Goal: Task Accomplishment & Management: Manage account settings

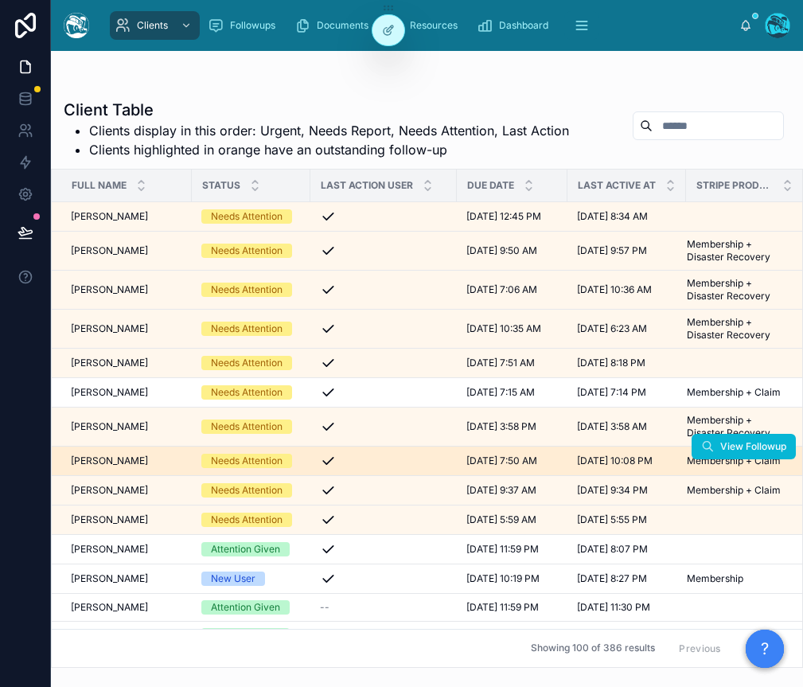
scroll to position [0, 2]
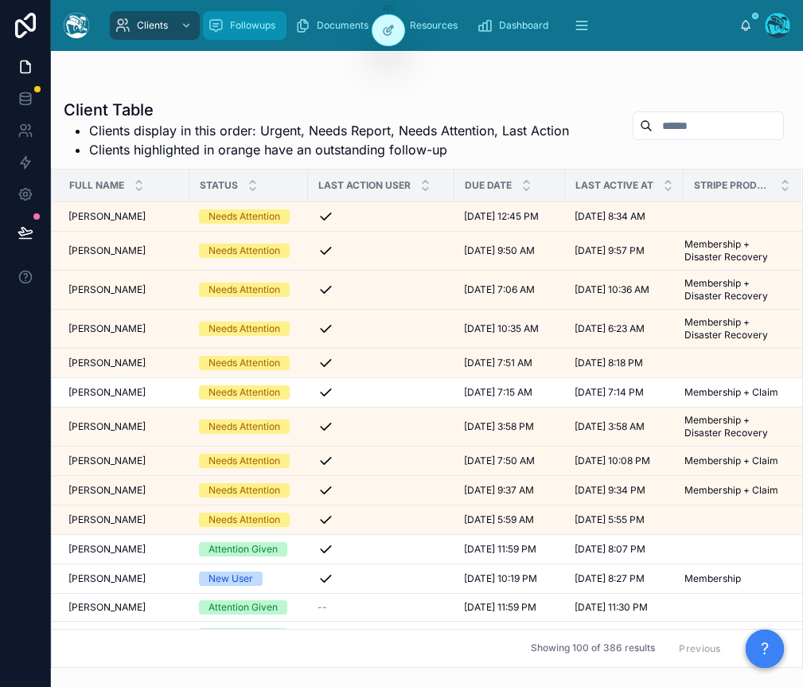
click at [218, 20] on icon "scrollable content" at bounding box center [216, 26] width 16 height 16
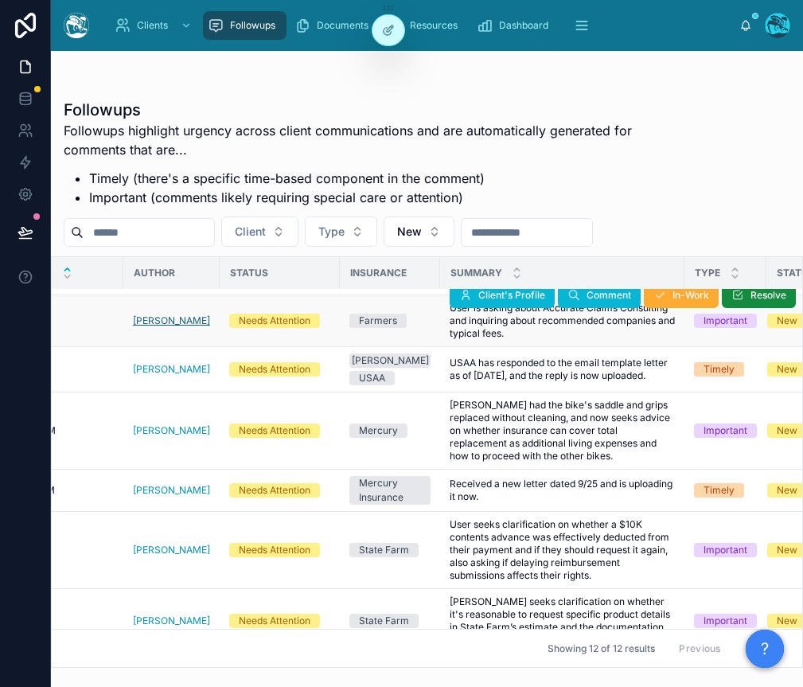
scroll to position [361, 174]
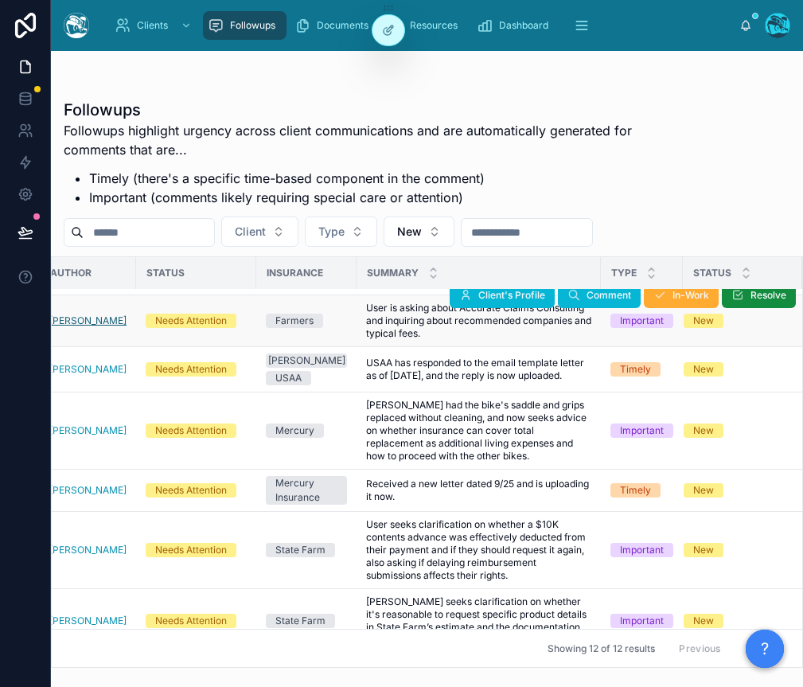
click at [92, 314] on span "[PERSON_NAME]" at bounding box center [87, 320] width 77 height 13
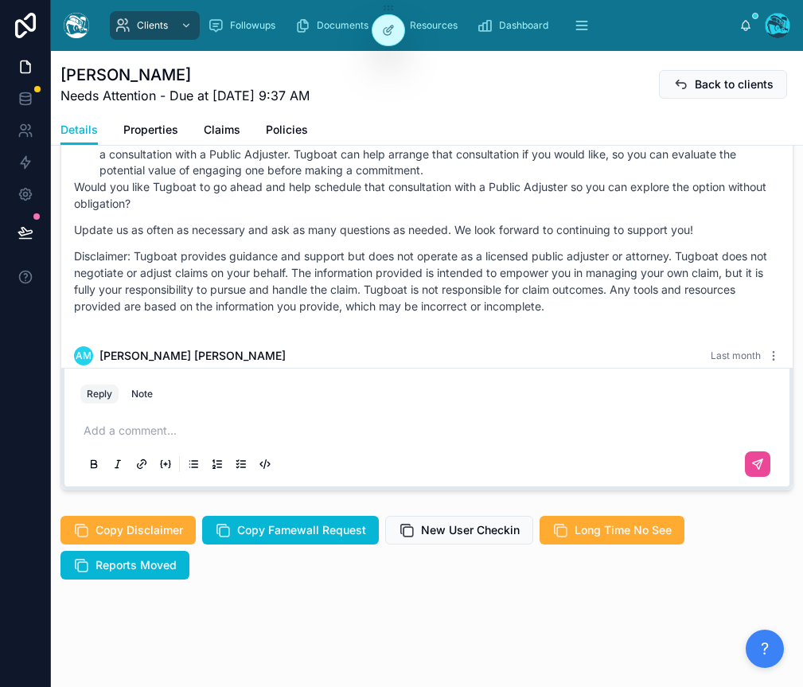
scroll to position [4250, 0]
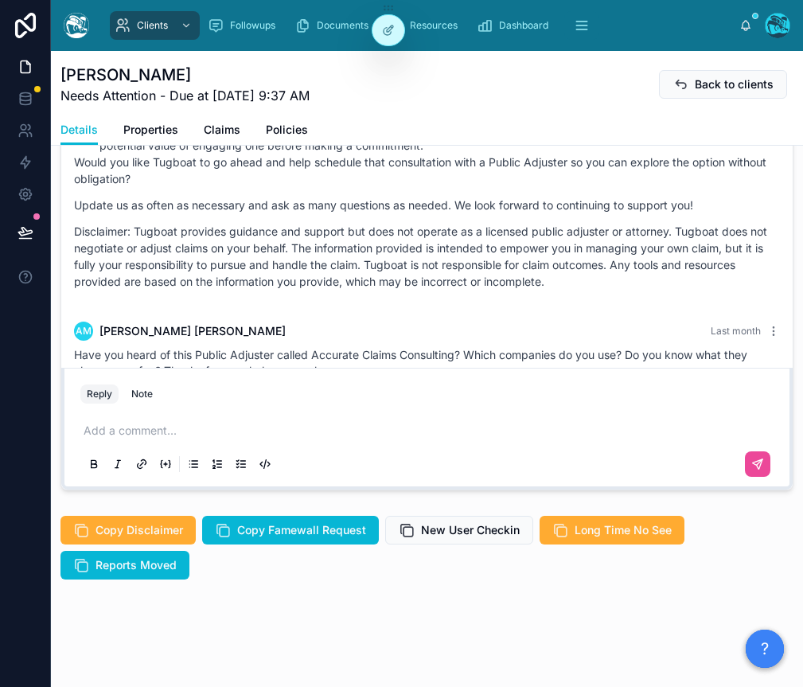
click at [346, 347] on div "Have you heard of this Public Adjuster called Accurate Claims Consulting? Which…" at bounding box center [427, 363] width 706 height 32
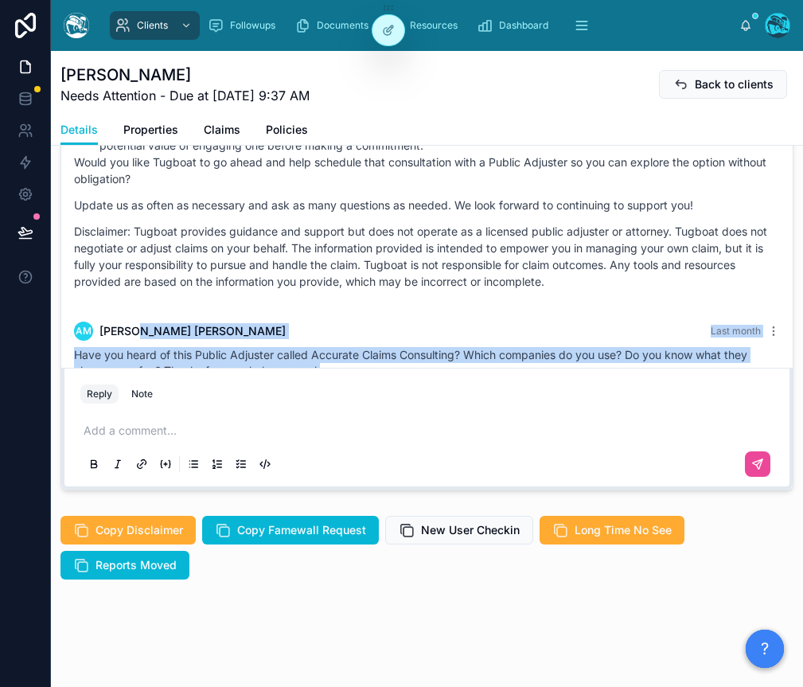
drag, startPoint x: 344, startPoint y: 333, endPoint x: 135, endPoint y: 290, distance: 212.7
click at [135, 312] on div "AM [PERSON_NAME] Last month Have you heard of this Public Adjuster called Accur…" at bounding box center [426, 350] width 725 height 76
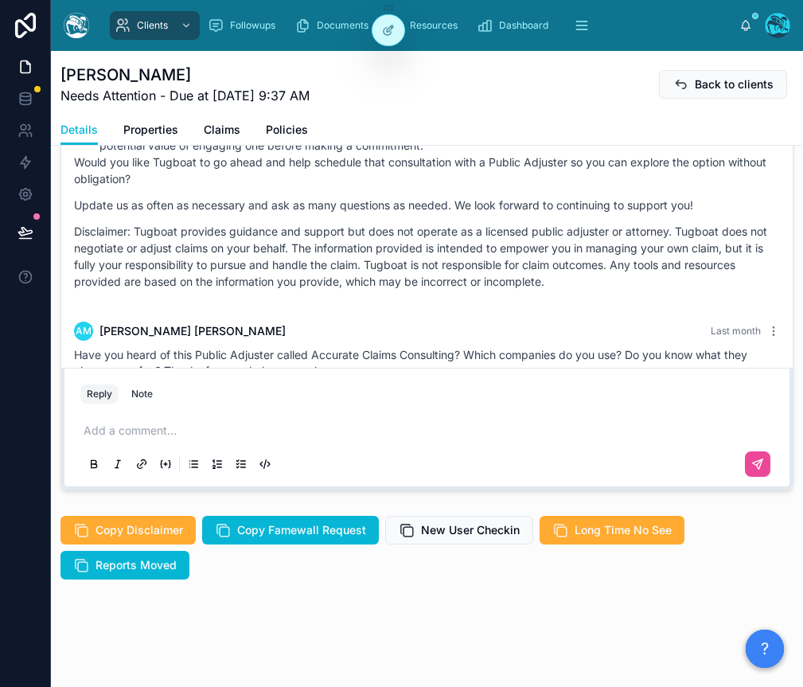
drag, startPoint x: 333, startPoint y: 381, endPoint x: 191, endPoint y: 347, distance: 145.7
click at [333, 381] on div "Reply Note" at bounding box center [427, 393] width 712 height 25
drag, startPoint x: 115, startPoint y: 306, endPoint x: 90, endPoint y: 295, distance: 27.1
click at [91, 312] on div "AM [PERSON_NAME] Last month Have you heard of this Public Adjuster called Accur…" at bounding box center [426, 350] width 725 height 76
click at [96, 322] on div "AM [PERSON_NAME] Last month" at bounding box center [427, 331] width 706 height 19
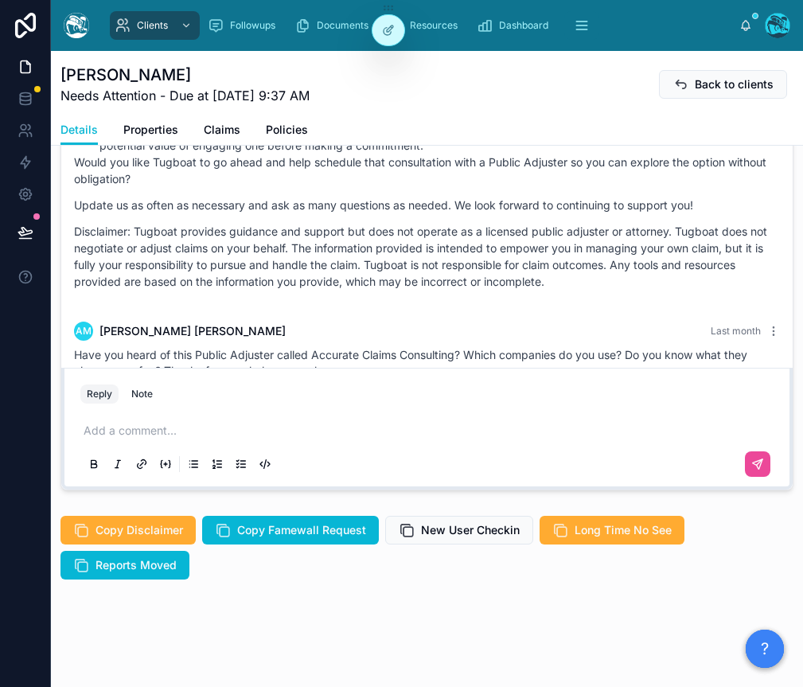
drag, startPoint x: 257, startPoint y: 331, endPoint x: 281, endPoint y: 326, distance: 24.3
click at [259, 348] on span "Have you heard of this Public Adjuster called Accurate Claims Consulting? Which…" at bounding box center [410, 362] width 673 height 29
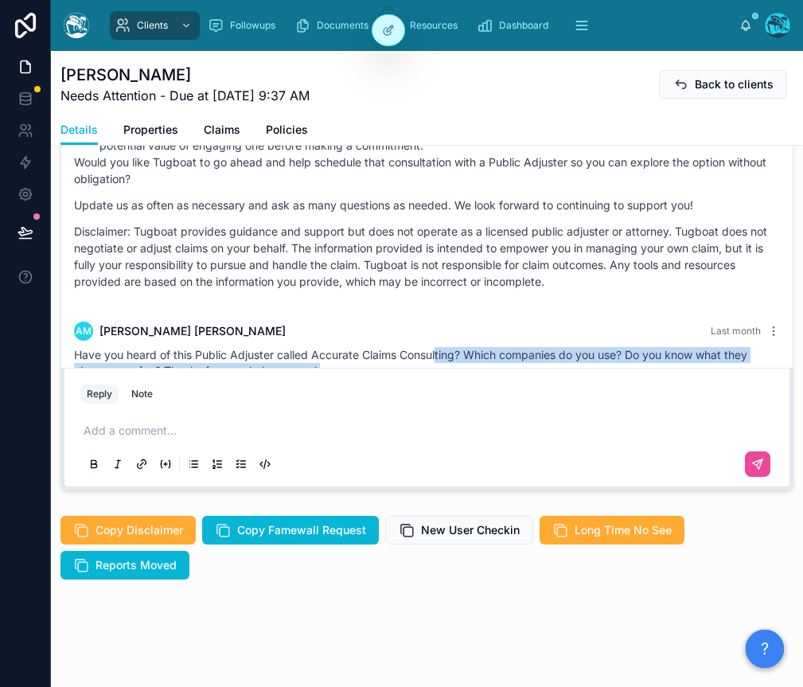
drag, startPoint x: 352, startPoint y: 333, endPoint x: 439, endPoint y: 314, distance: 89.0
click at [439, 347] on div "Have you heard of this Public Adjuster called Accurate Claims Consulting? Which…" at bounding box center [427, 363] width 706 height 32
drag, startPoint x: 274, startPoint y: 343, endPoint x: 129, endPoint y: 307, distance: 149.2
click at [271, 348] on span "Have you heard of this Public Adjuster called Accurate Claims Consulting? Which…" at bounding box center [410, 362] width 673 height 29
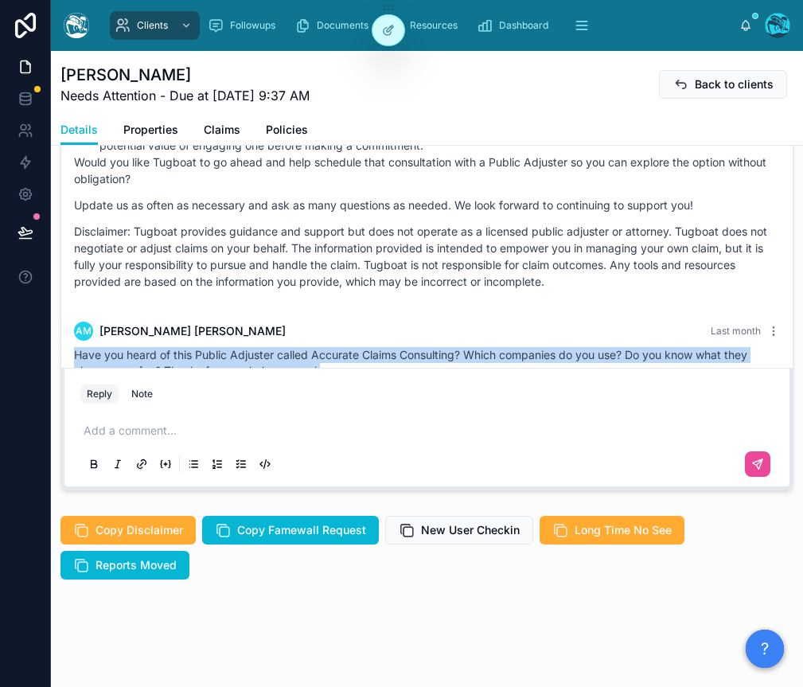
drag, startPoint x: 76, startPoint y: 322, endPoint x: 371, endPoint y: 333, distance: 295.5
click at [371, 347] on div "Have you heard of this Public Adjuster called Accurate Claims Consulting? Which…" at bounding box center [427, 363] width 706 height 32
drag, startPoint x: 361, startPoint y: 338, endPoint x: 340, endPoint y: 338, distance: 20.7
click at [360, 347] on div "Have you heard of this Public Adjuster called Accurate Claims Consulting? Which…" at bounding box center [427, 363] width 706 height 32
click at [329, 347] on div "Have you heard of this Public Adjuster called Accurate Claims Consulting? Which…" at bounding box center [427, 363] width 706 height 32
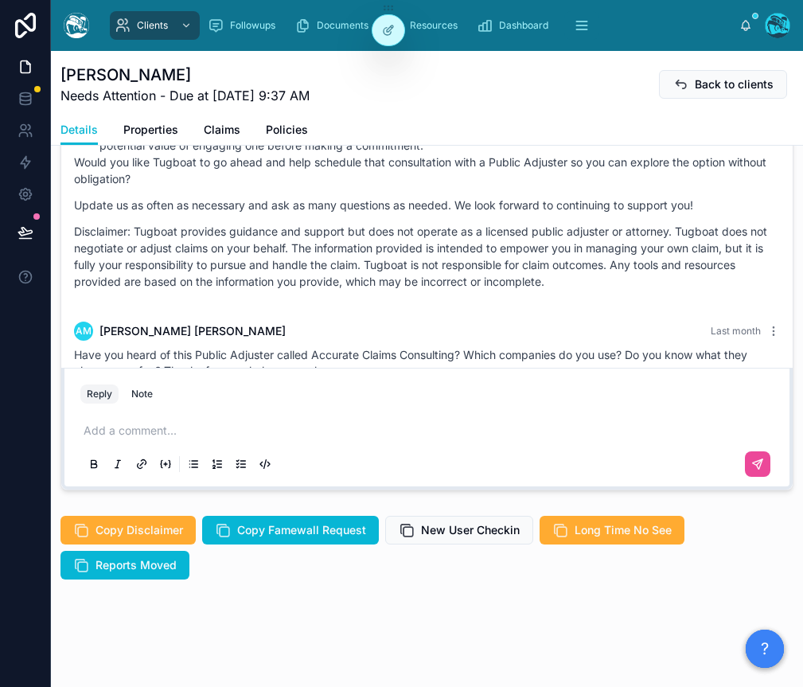
click at [256, 348] on span "Have you heard of this Public Adjuster called Accurate Claims Consulting? Which…" at bounding box center [410, 362] width 673 height 29
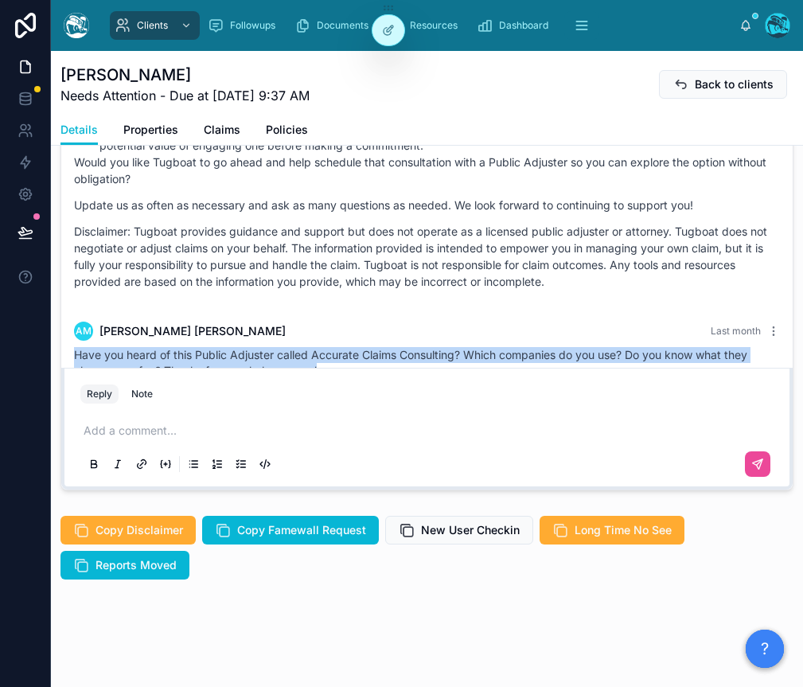
drag, startPoint x: 320, startPoint y: 338, endPoint x: 62, endPoint y: 324, distance: 258.3
click at [152, 138] on link "Properties" at bounding box center [150, 131] width 55 height 32
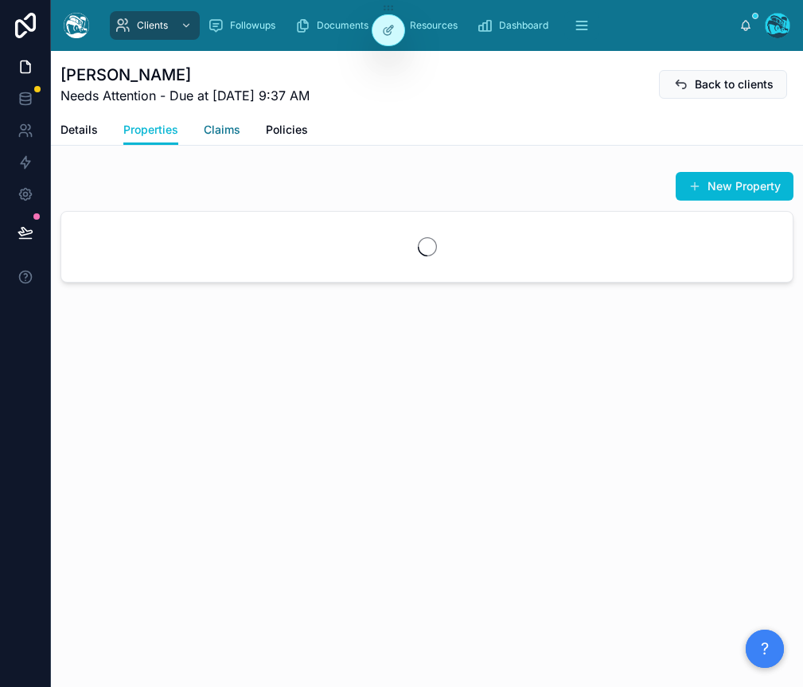
click at [223, 136] on span "Claims" at bounding box center [222, 130] width 37 height 16
click at [279, 136] on span "Policies" at bounding box center [287, 130] width 42 height 16
click at [88, 133] on span "Details" at bounding box center [78, 130] width 37 height 16
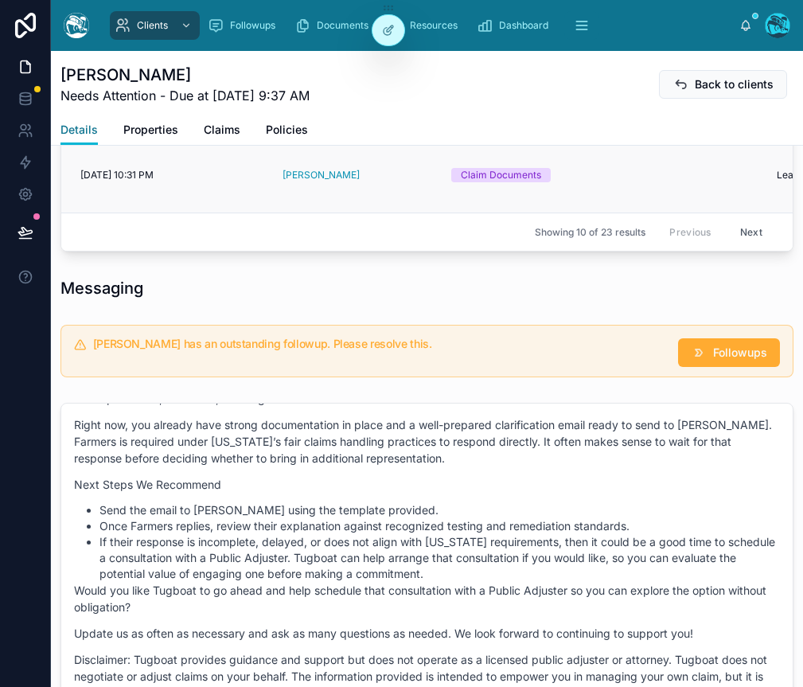
scroll to position [1680, 0]
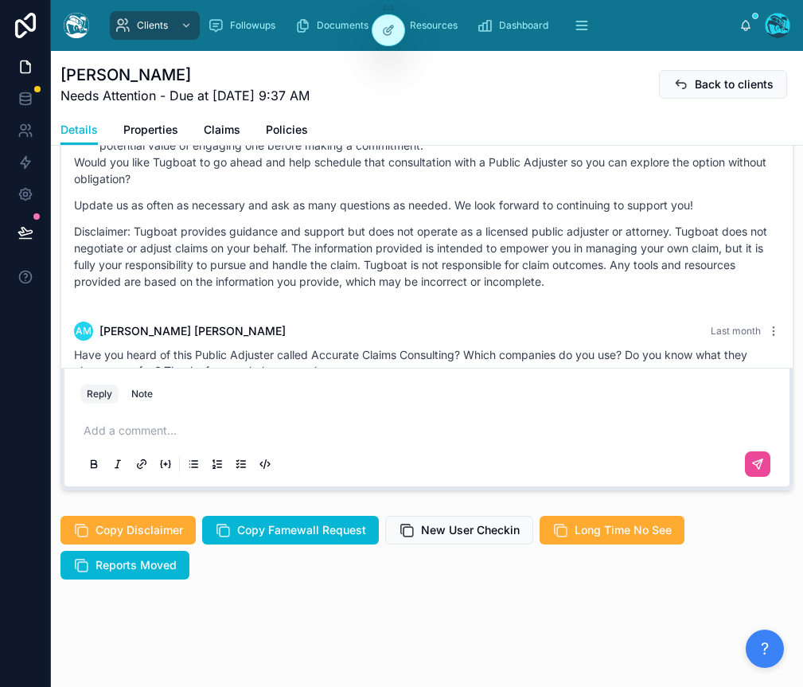
click at [246, 312] on div "AM [PERSON_NAME] Last month Have you heard of this Public Adjuster called Accur…" at bounding box center [426, 350] width 725 height 76
click at [329, 347] on div "Have you heard of this Public Adjuster called Accurate Claims Consulting? Which…" at bounding box center [427, 363] width 706 height 32
click at [127, 419] on p at bounding box center [430, 431] width 693 height 16
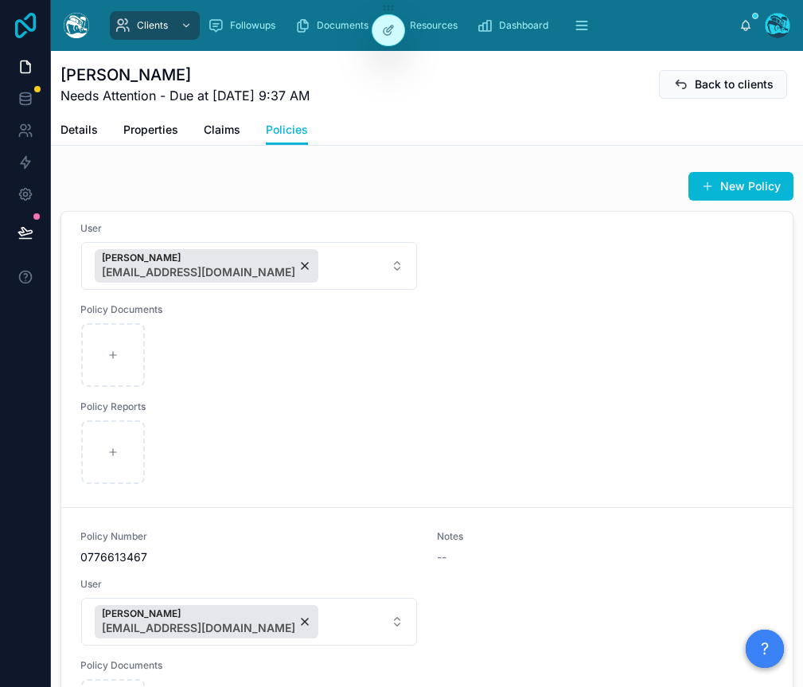
scroll to position [75, 0]
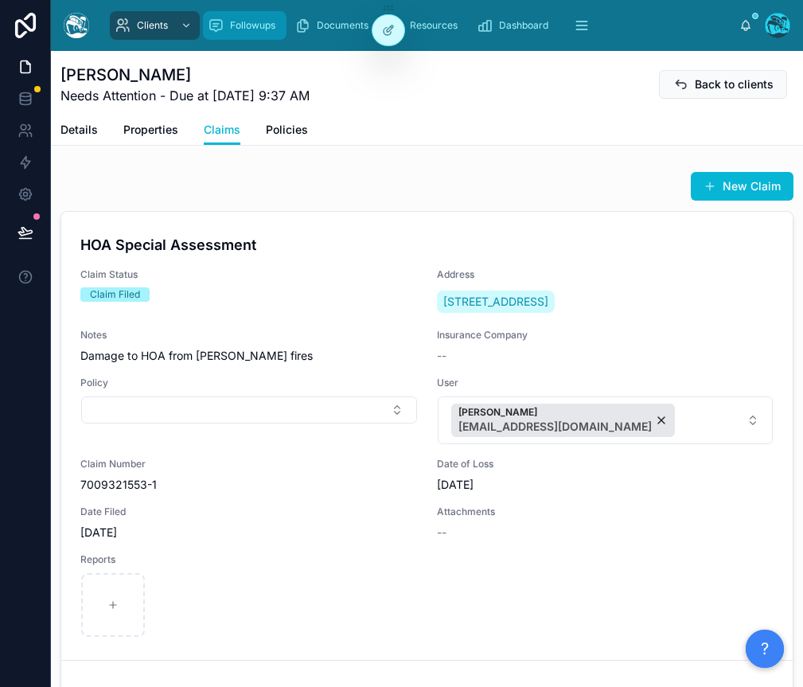
click at [232, 20] on span "Followups" at bounding box center [252, 25] width 45 height 13
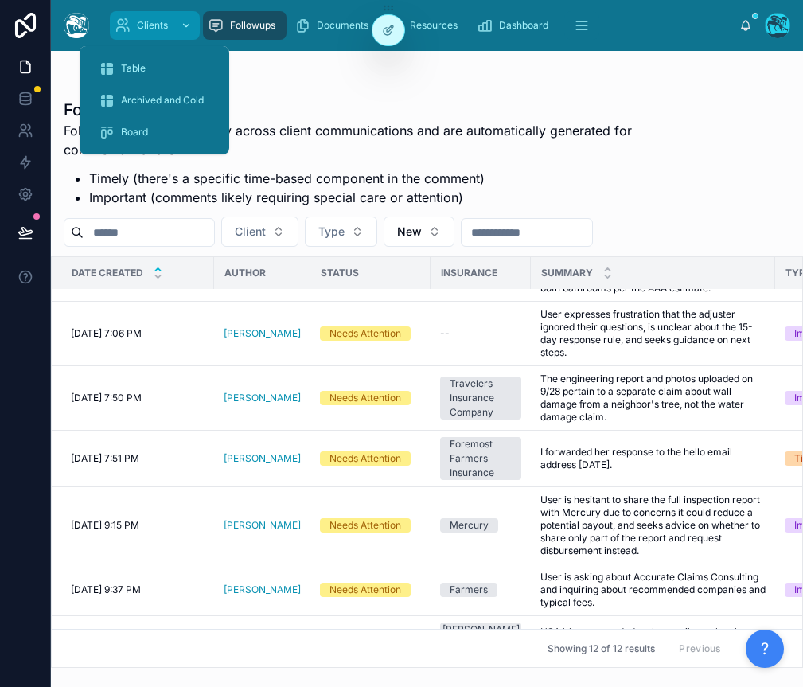
scroll to position [94, 0]
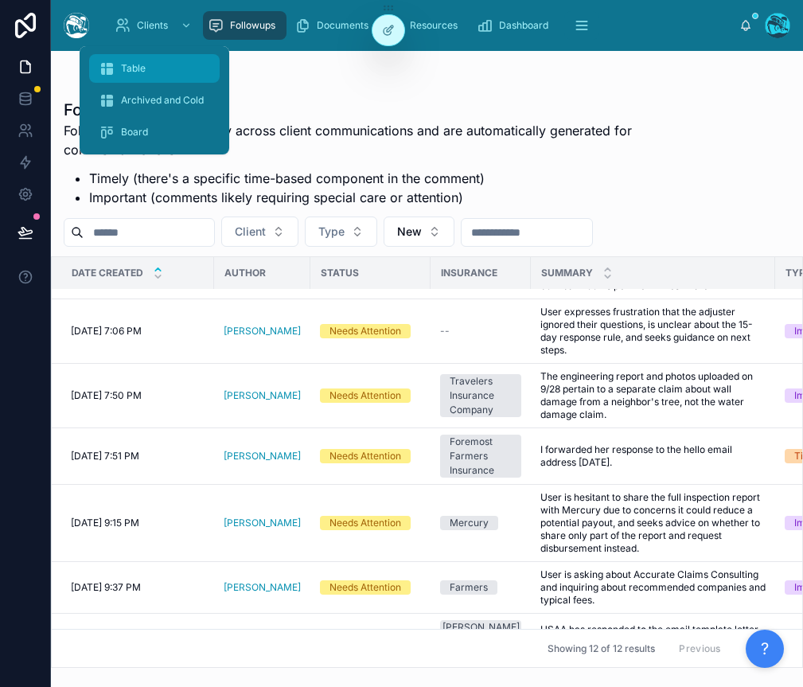
click at [123, 56] on div "Table" at bounding box center [154, 68] width 111 height 25
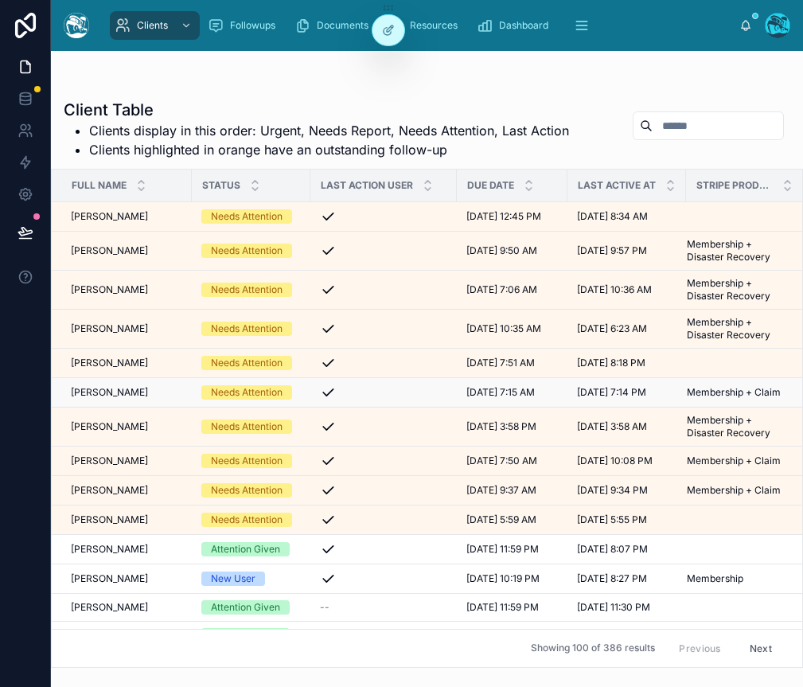
click at [108, 394] on span "[PERSON_NAME]" at bounding box center [109, 392] width 77 height 13
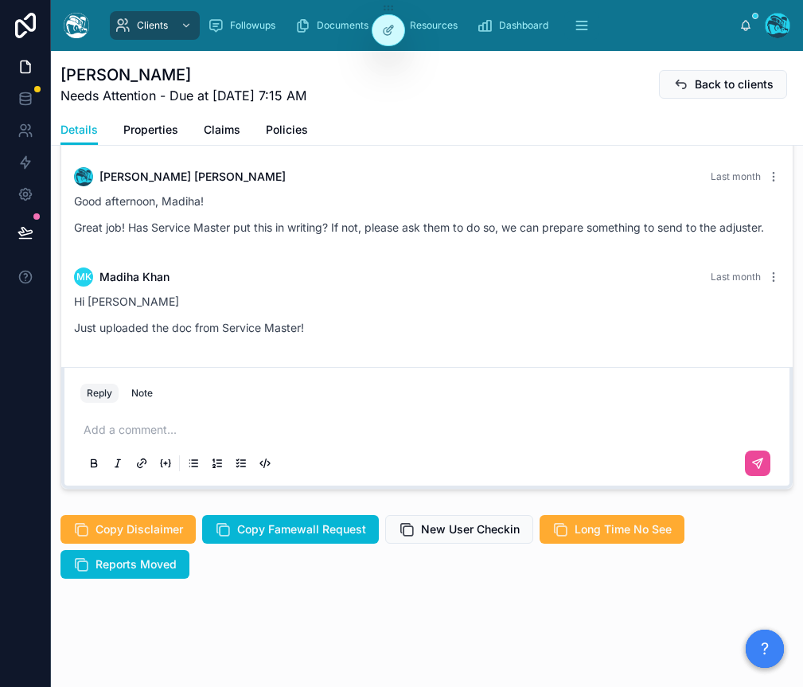
scroll to position [2423, 0]
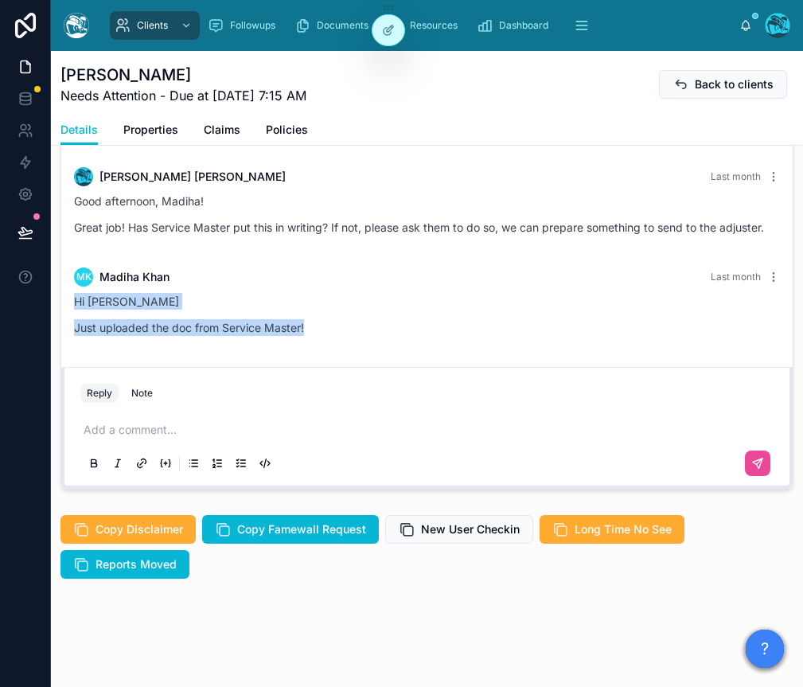
drag, startPoint x: 334, startPoint y: 330, endPoint x: 71, endPoint y: 299, distance: 265.3
click at [71, 299] on div "MK [PERSON_NAME] Last month Hi [PERSON_NAME] Just uploaded the doc from Service…" at bounding box center [426, 306] width 725 height 97
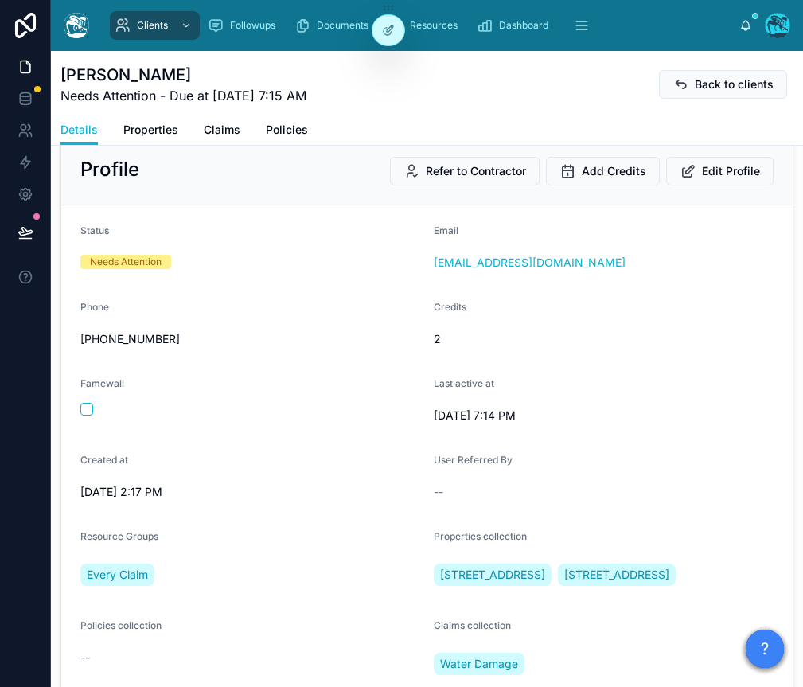
scroll to position [0, 0]
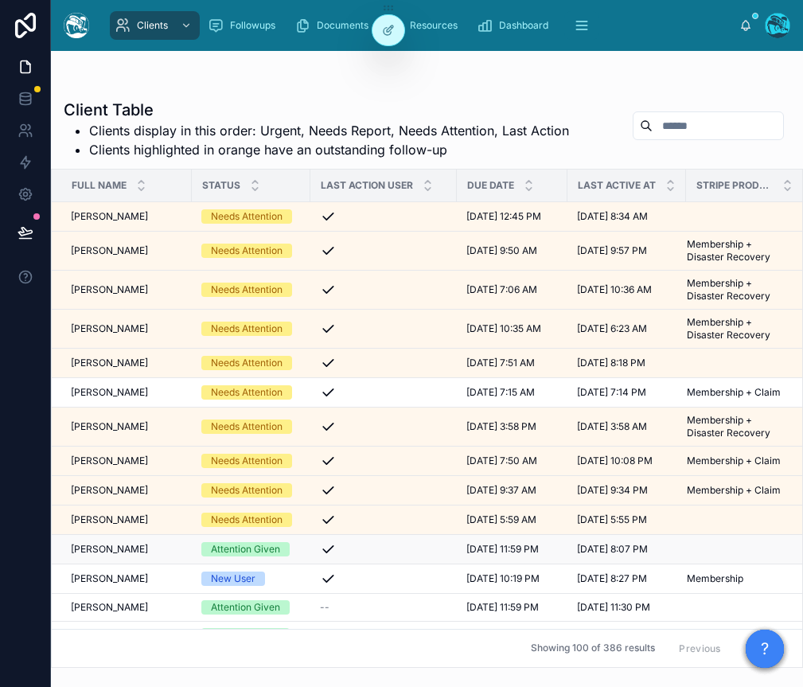
click at [114, 419] on span "[PERSON_NAME]" at bounding box center [109, 549] width 77 height 13
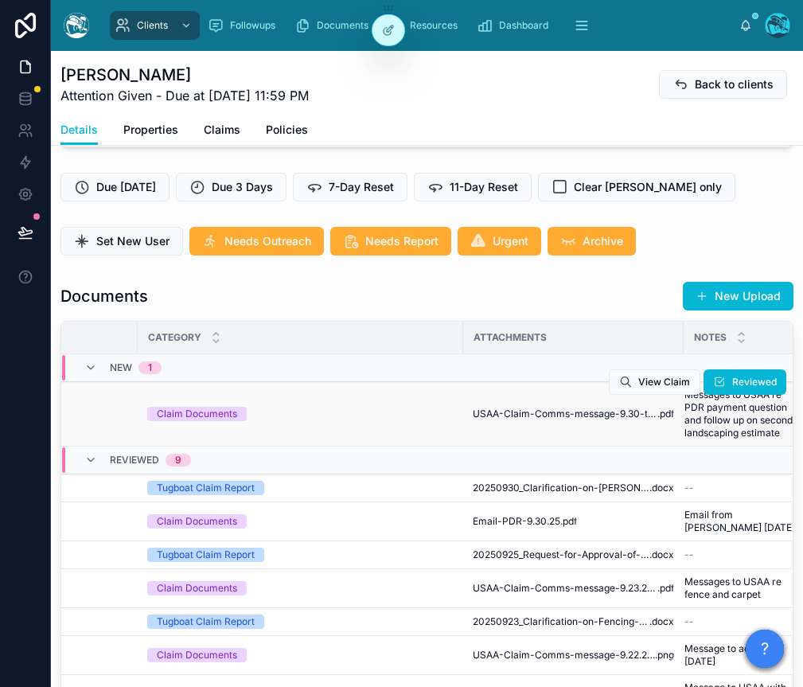
scroll to position [0, 329]
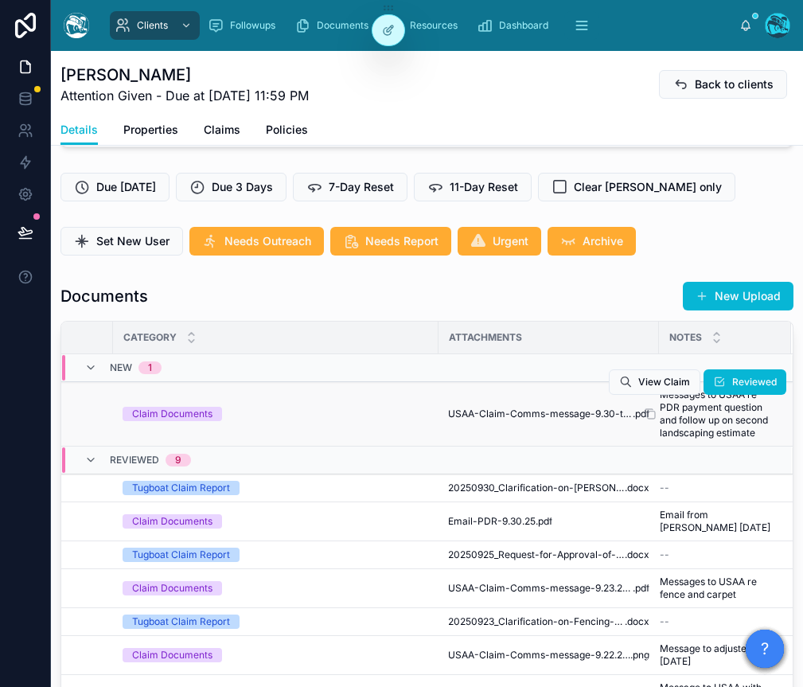
click at [695, 419] on span "Messages to USAA re PDR payment question and follow up on second landscaping es…" at bounding box center [716, 413] width 112 height 51
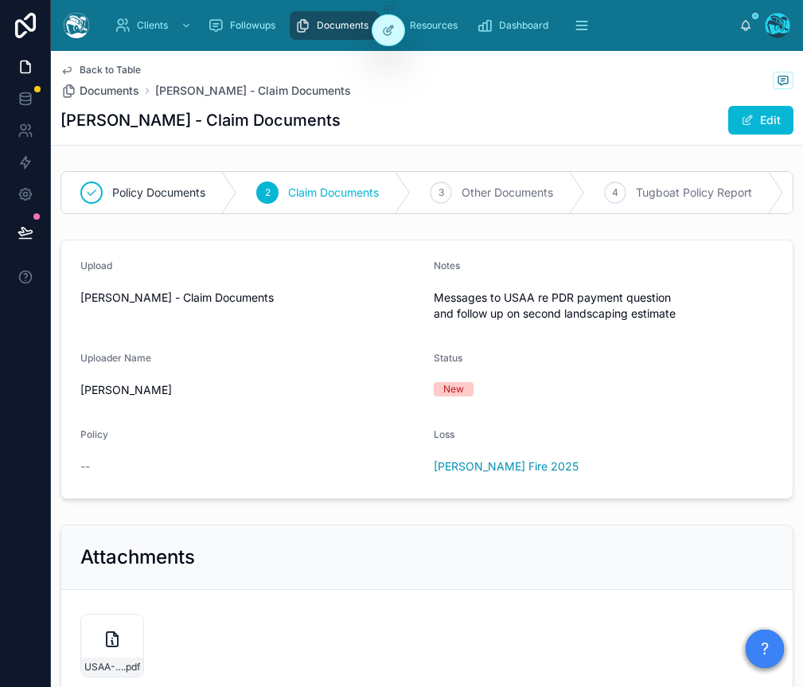
scroll to position [444, 0]
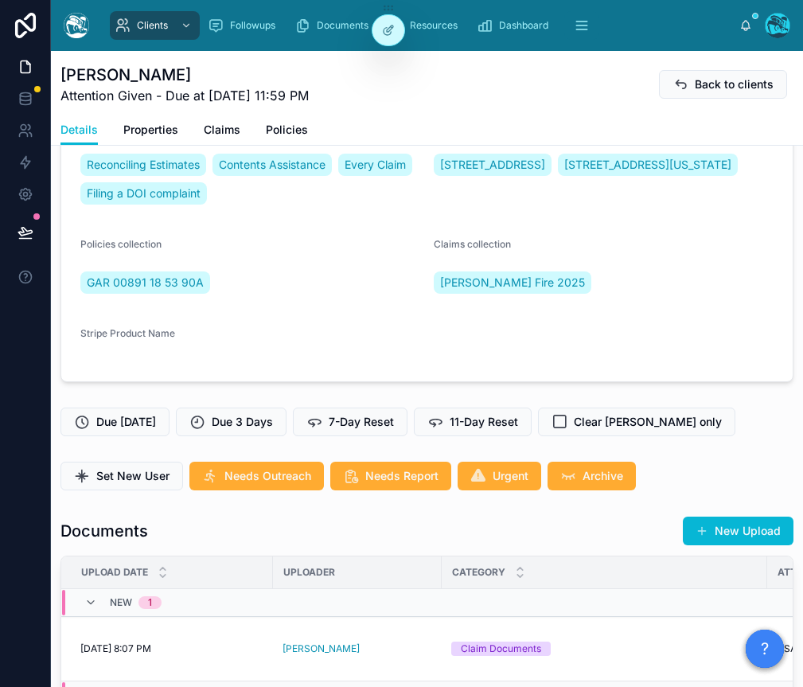
scroll to position [6014, 0]
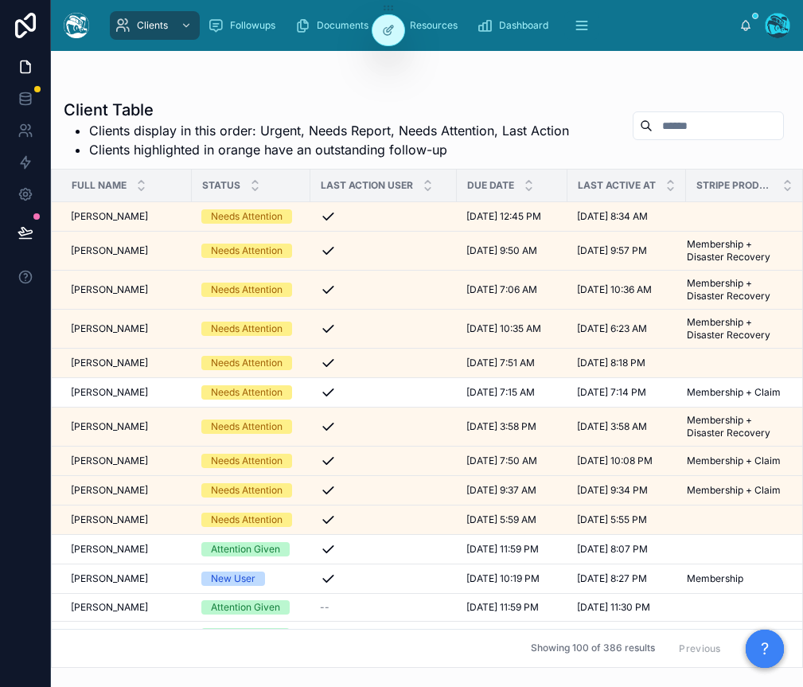
scroll to position [96, 0]
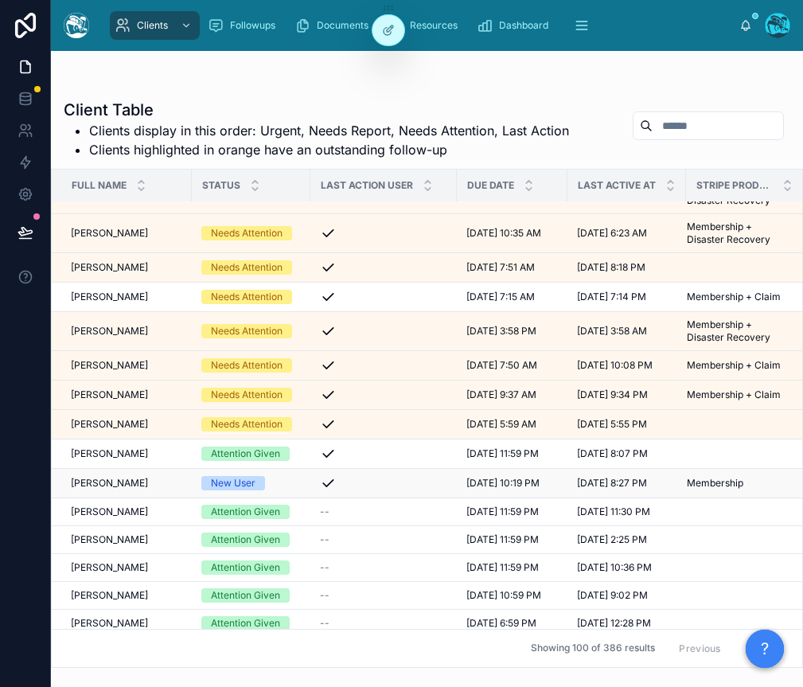
click at [99, 419] on span "[PERSON_NAME]" at bounding box center [109, 483] width 77 height 13
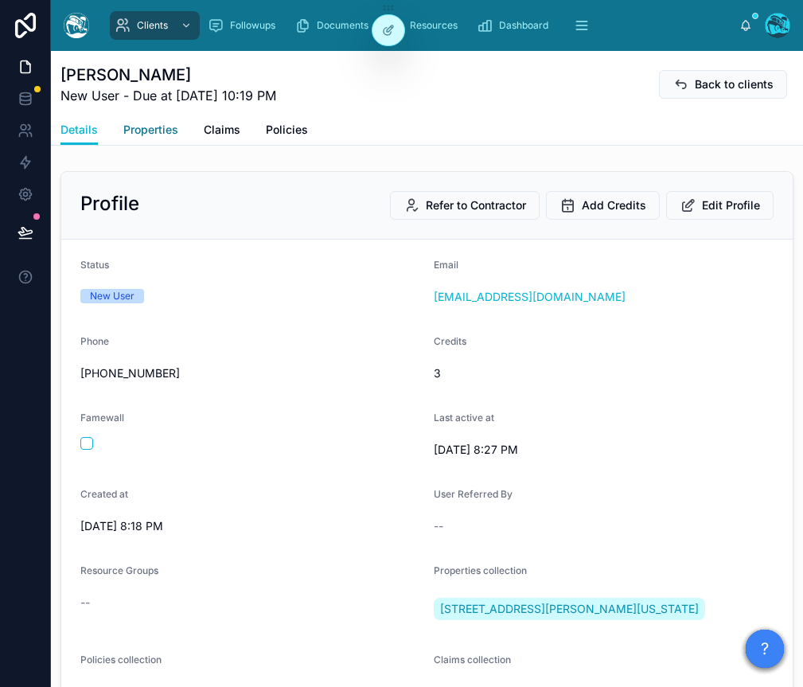
click at [159, 120] on link "Properties" at bounding box center [150, 131] width 55 height 32
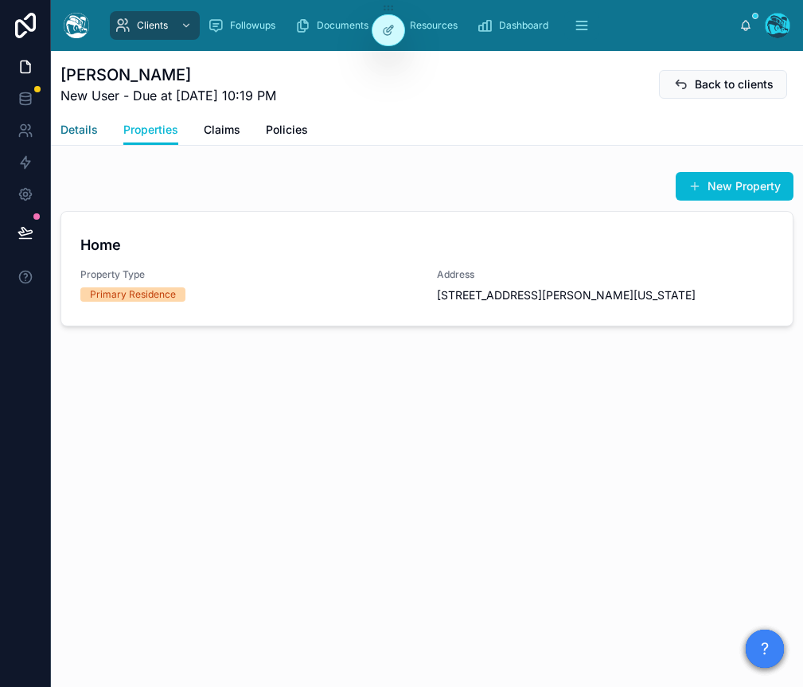
click at [85, 131] on span "Details" at bounding box center [78, 130] width 37 height 16
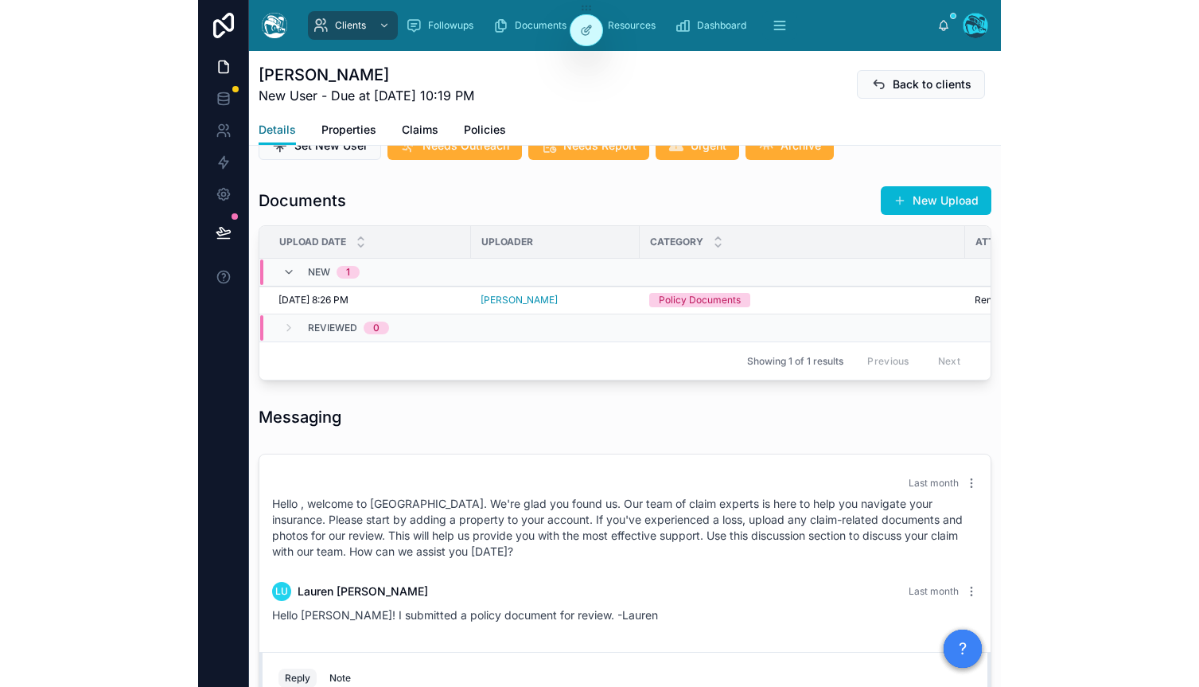
scroll to position [758, 0]
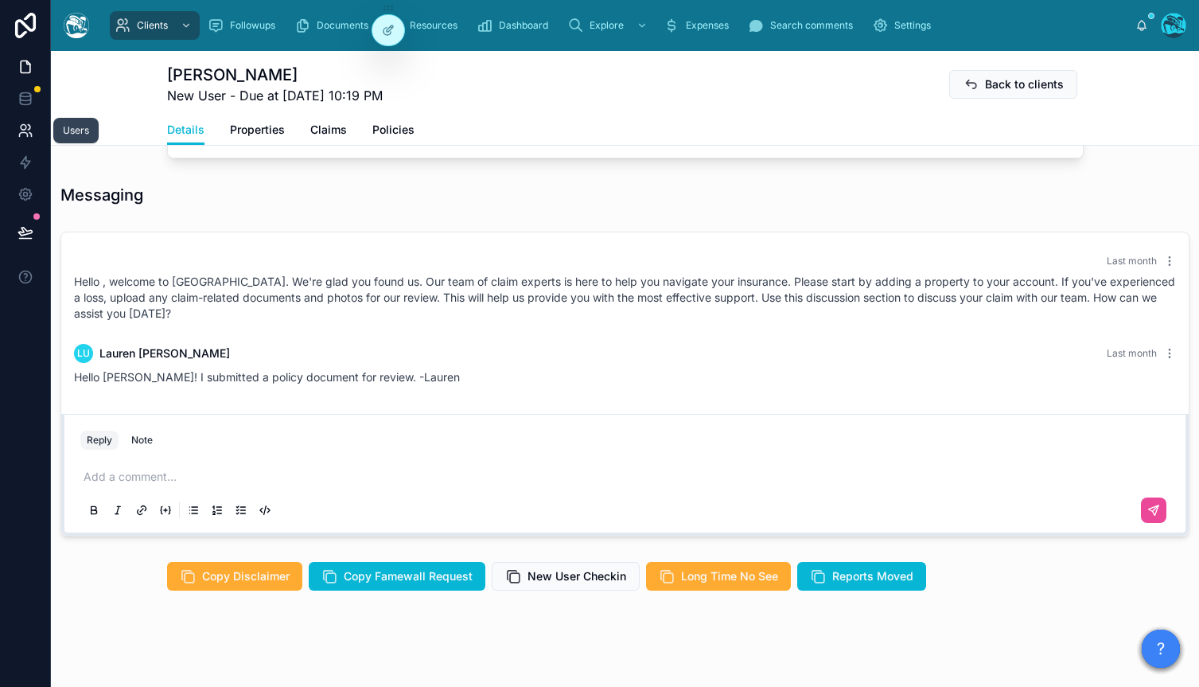
click at [13, 130] on link at bounding box center [25, 131] width 50 height 32
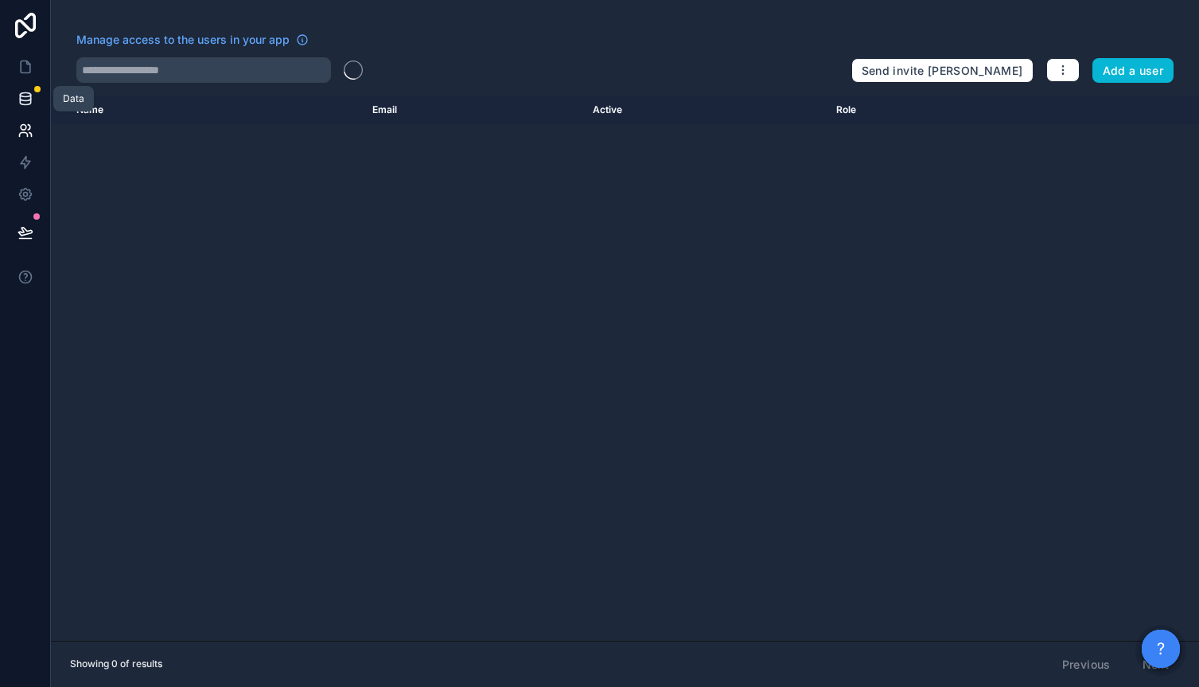
click at [15, 102] on link at bounding box center [25, 99] width 50 height 32
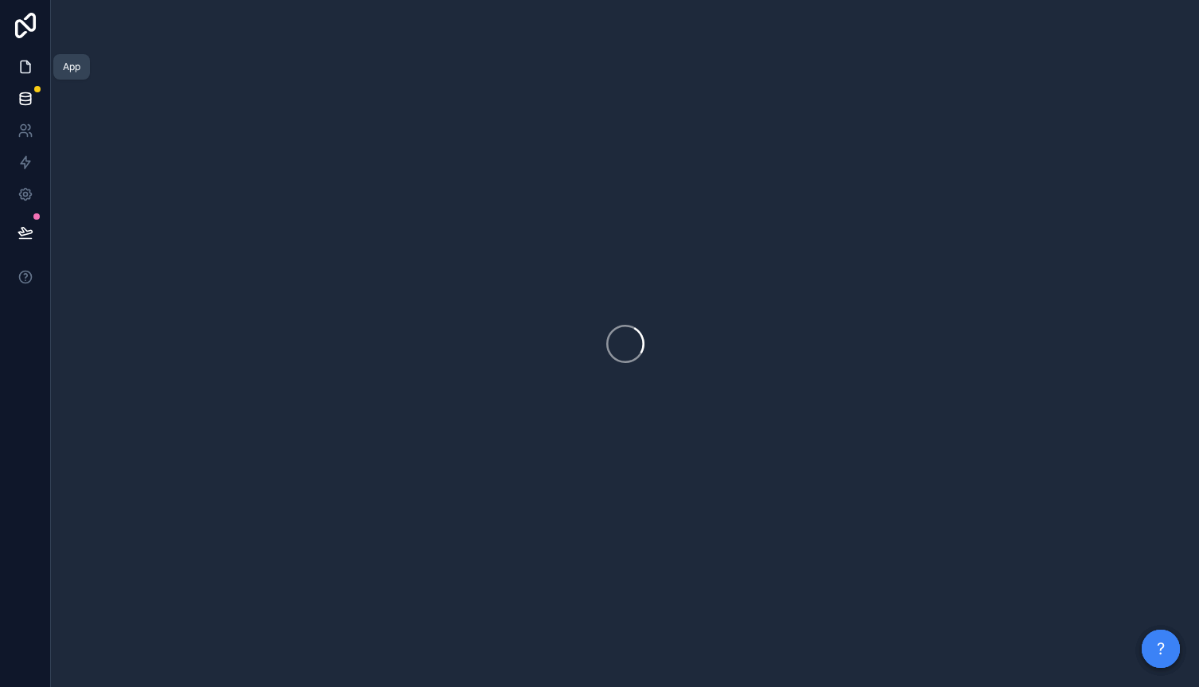
click at [26, 63] on icon at bounding box center [27, 62] width 3 height 3
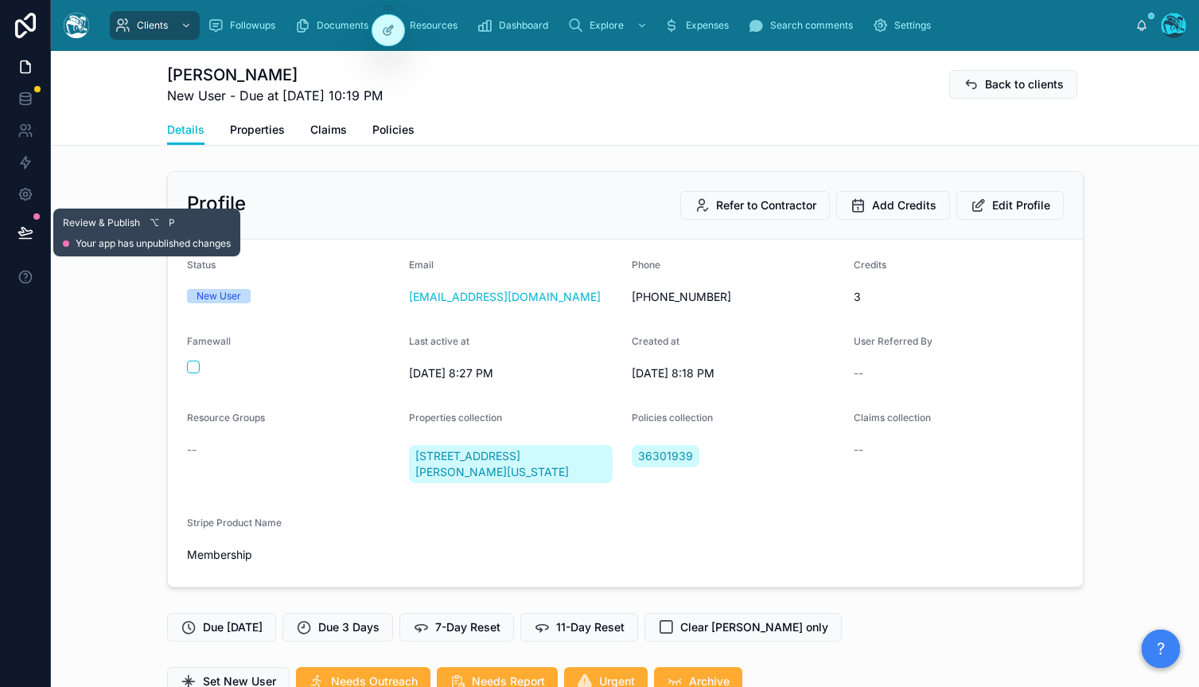
click at [26, 228] on icon at bounding box center [26, 232] width 16 height 16
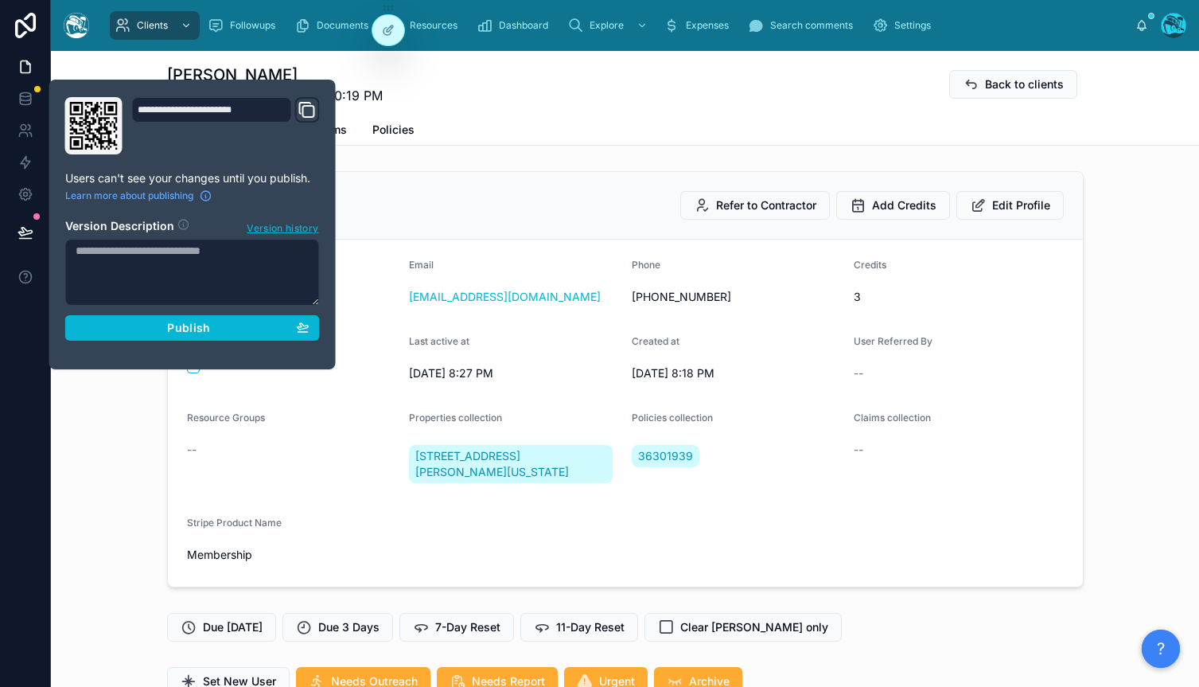
click at [114, 410] on div "Profile Refer to Contractor Add Credits Edit Profile Status New User Email [EMA…" at bounding box center [625, 379] width 1148 height 429
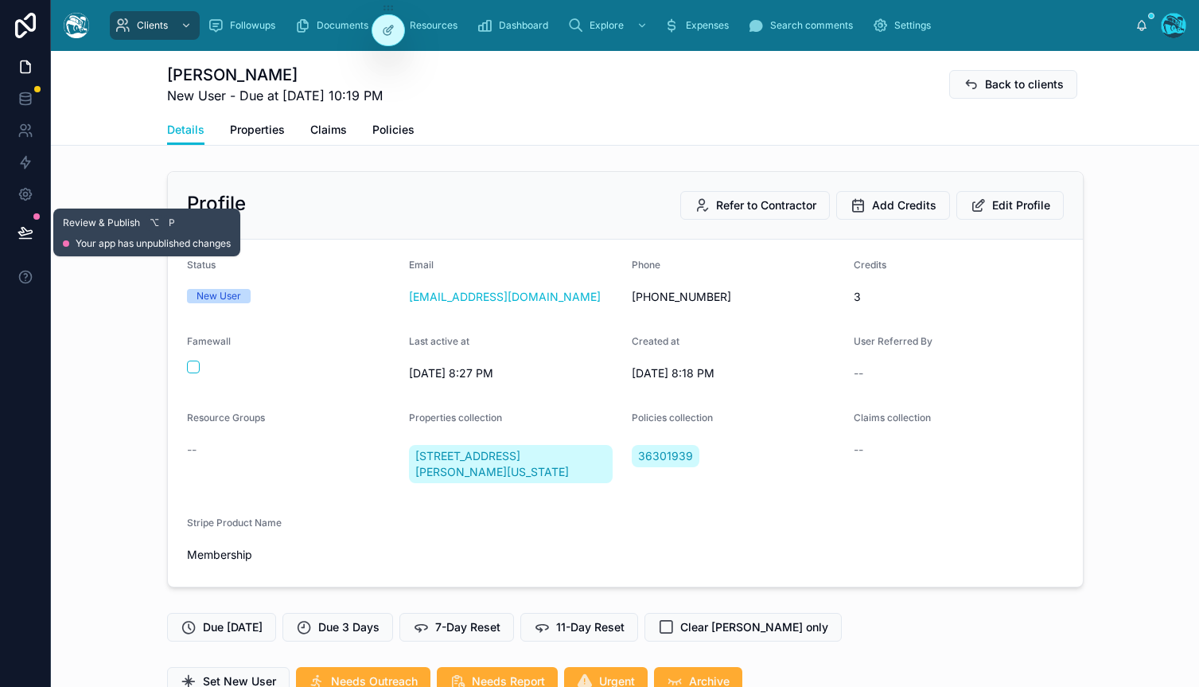
click at [88, 234] on div "Review & Publish ⌥ P Your app has unpublished changes" at bounding box center [147, 232] width 168 height 35
click at [21, 240] on icon at bounding box center [26, 232] width 16 height 16
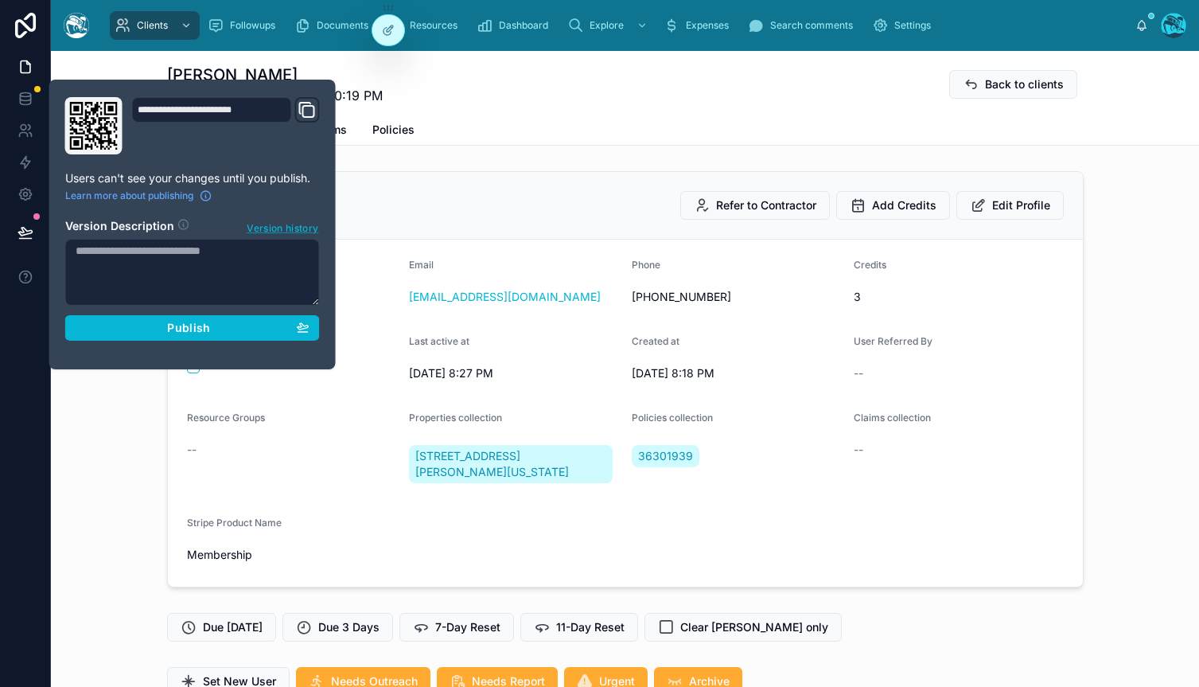
click at [265, 227] on span "Version history" at bounding box center [283, 227] width 72 height 16
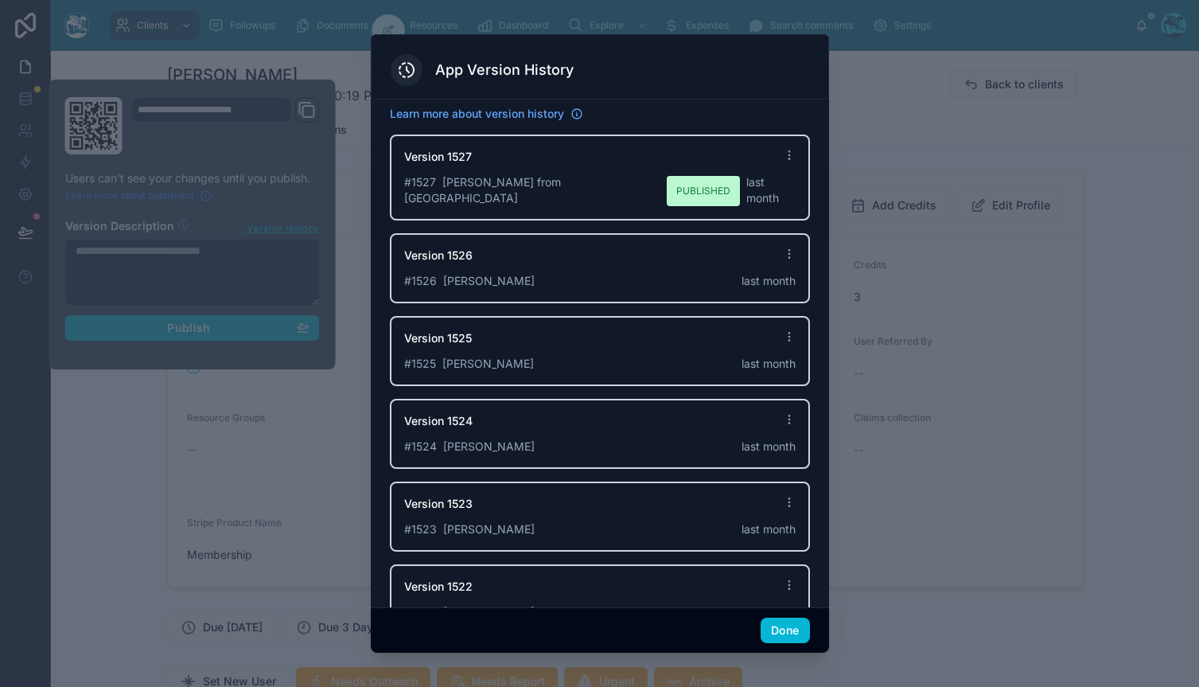
drag, startPoint x: 150, startPoint y: 209, endPoint x: 148, endPoint y: 193, distance: 15.2
click at [150, 207] on div at bounding box center [599, 343] width 1199 height 687
click at [152, 198] on div at bounding box center [599, 343] width 1199 height 687
click at [791, 629] on button "Done" at bounding box center [785, 630] width 49 height 25
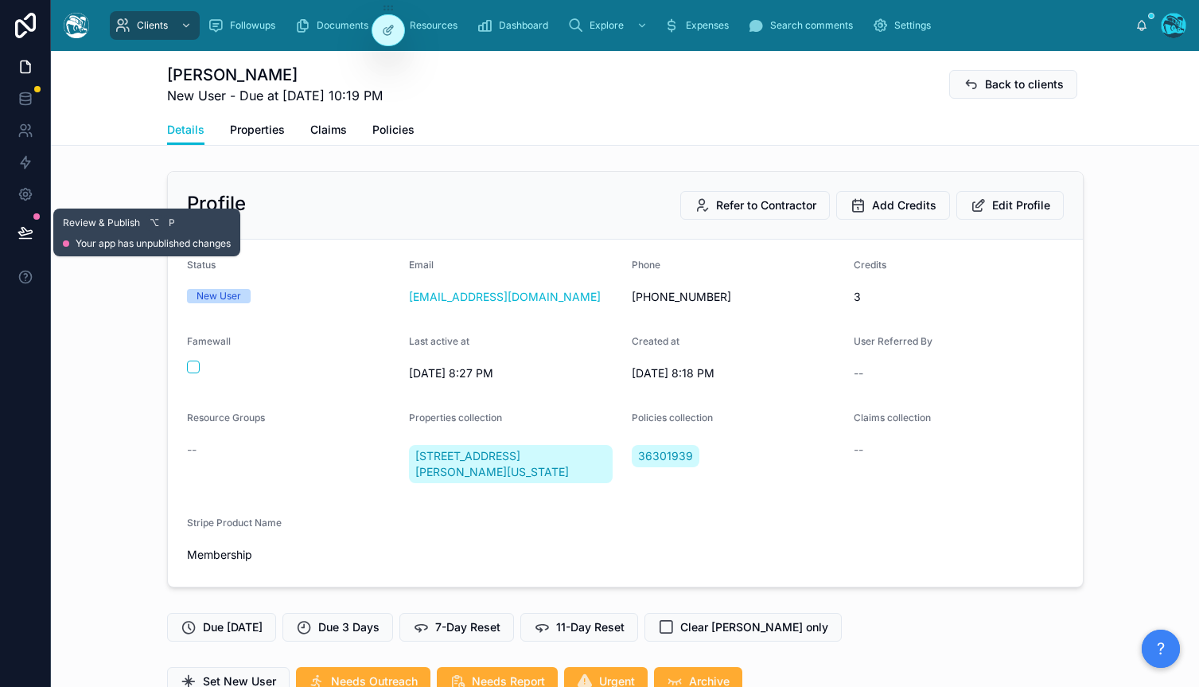
click at [26, 230] on icon at bounding box center [26, 232] width 16 height 16
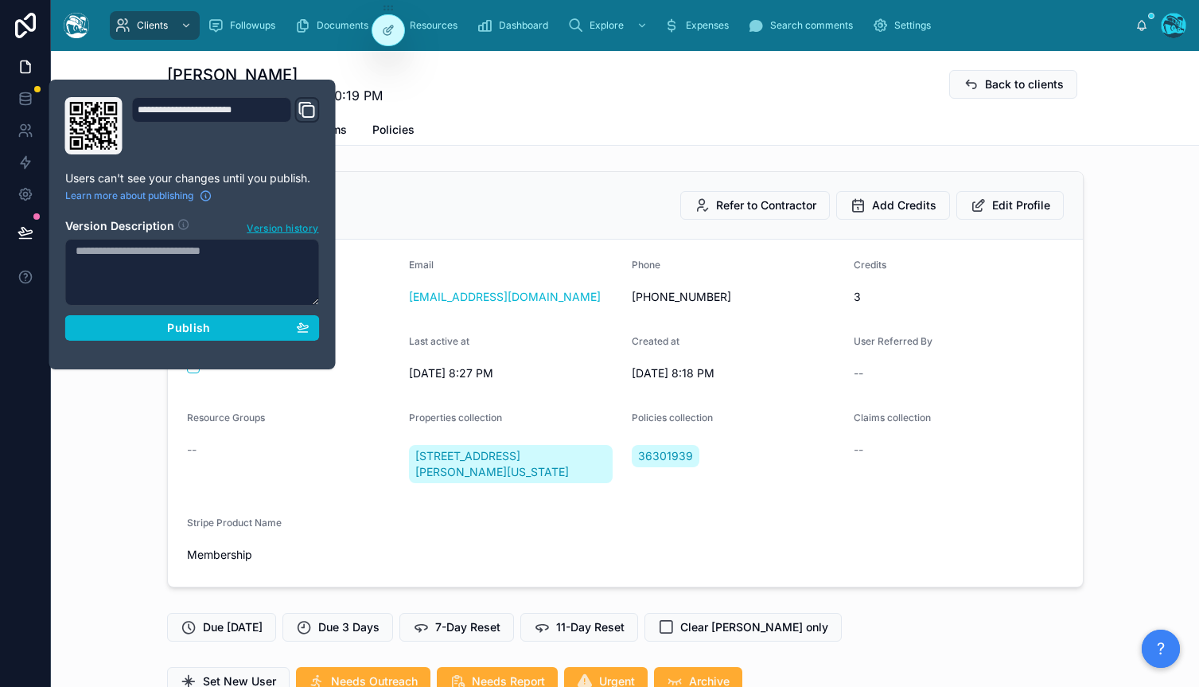
click at [185, 173] on p "Users can't see your changes until you publish." at bounding box center [192, 178] width 255 height 16
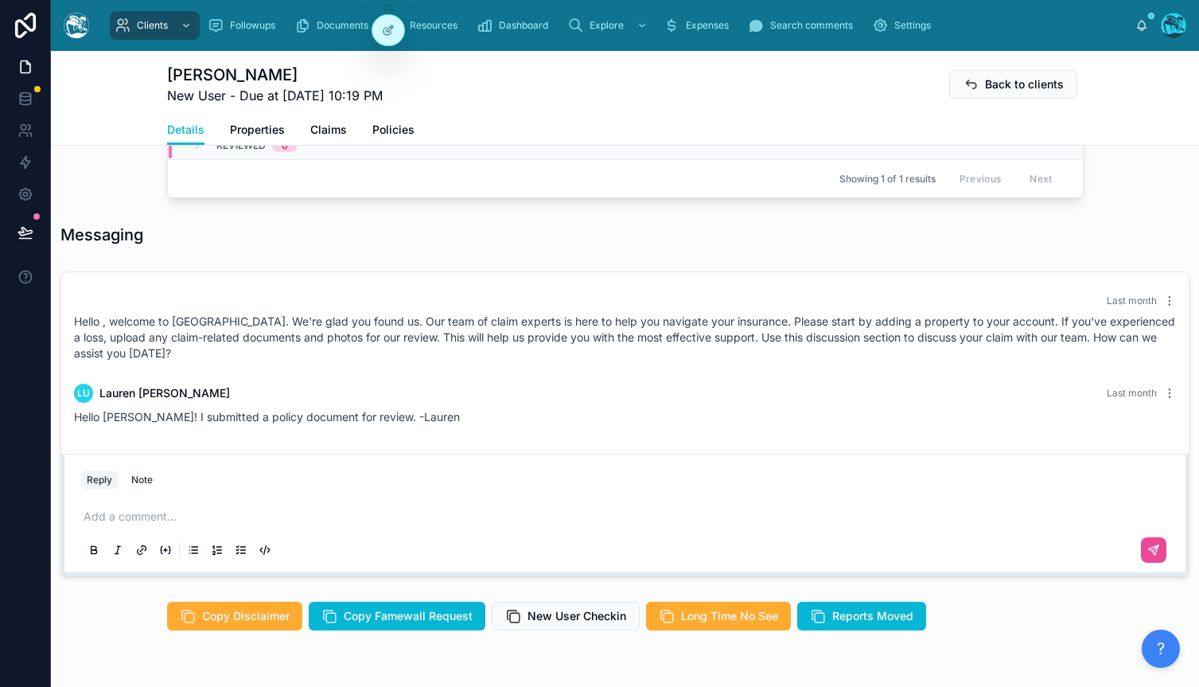
scroll to position [770, 0]
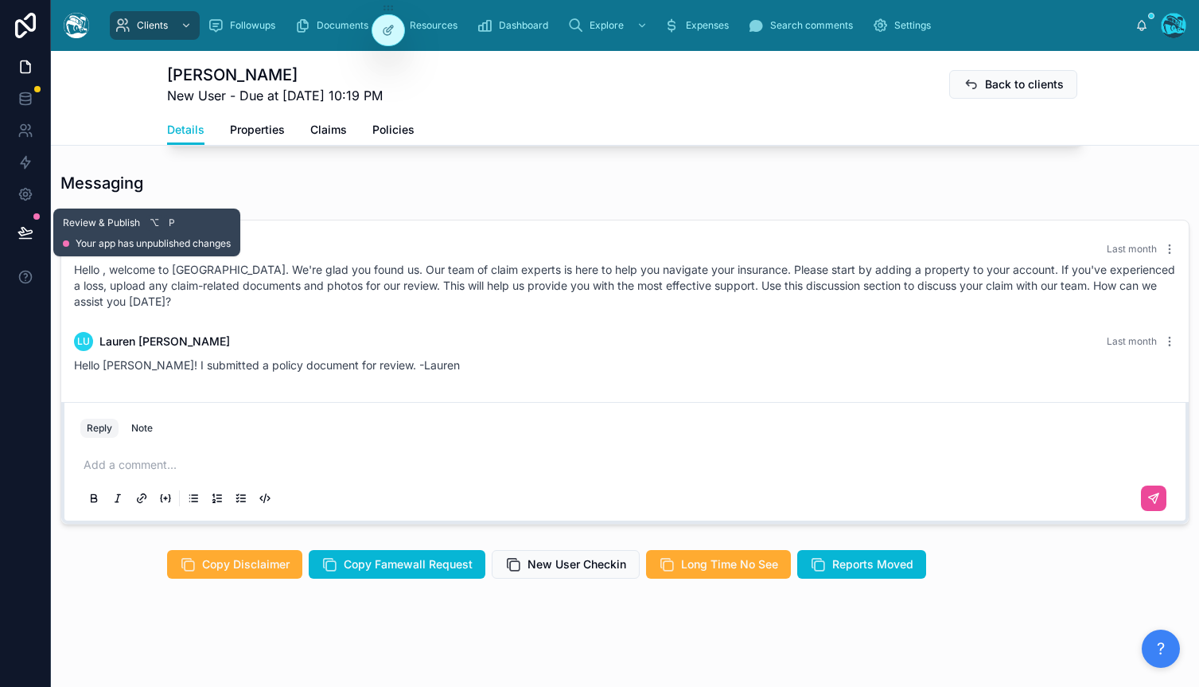
click at [25, 240] on icon at bounding box center [26, 232] width 16 height 16
